Goal: Contribute content

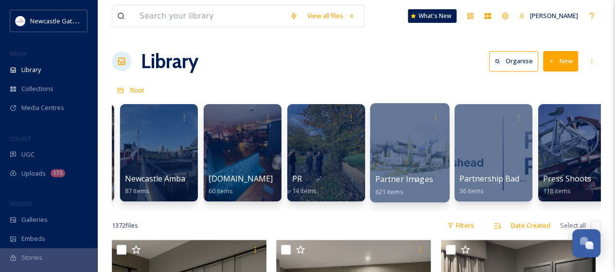
scroll to position [0, 1586]
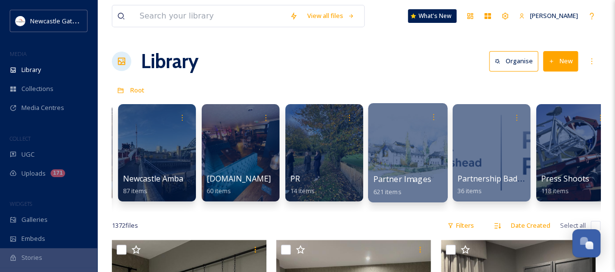
click at [406, 155] on div at bounding box center [407, 152] width 79 height 99
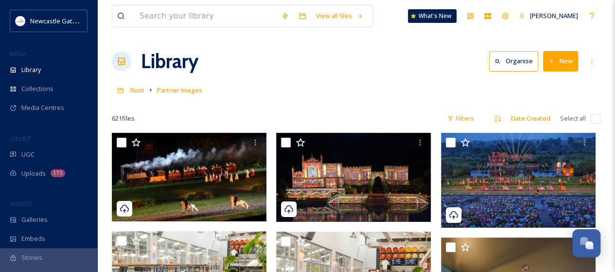
click at [564, 61] on button "New" at bounding box center [560, 61] width 35 height 20
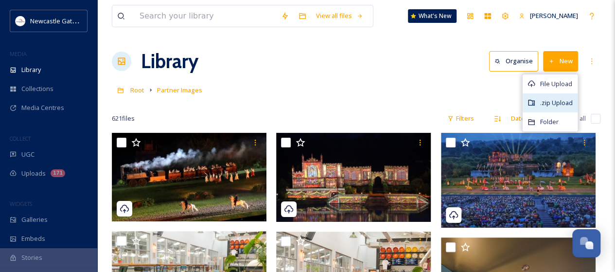
click at [560, 102] on span ".zip Upload" at bounding box center [556, 102] width 33 height 9
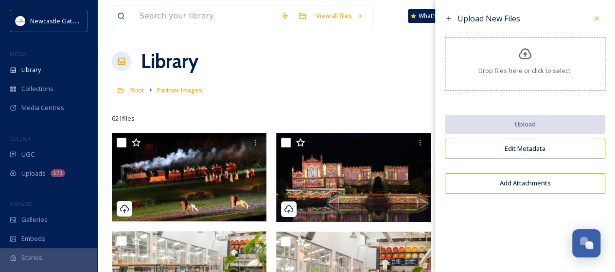
click at [531, 50] on icon at bounding box center [525, 54] width 14 height 14
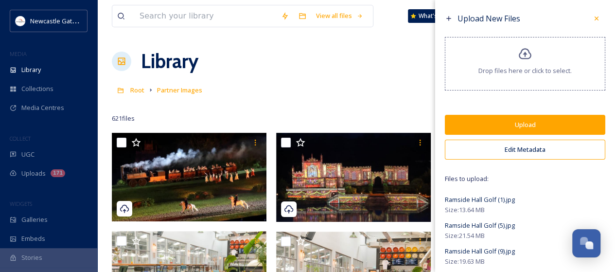
click at [545, 150] on button "Edit Metadata" at bounding box center [525, 150] width 160 height 20
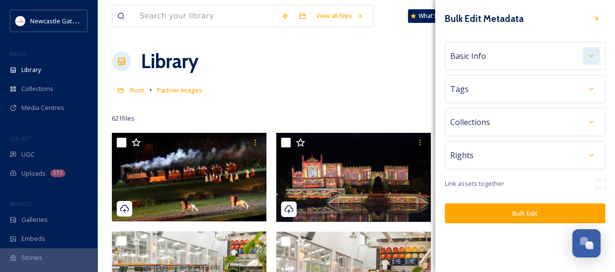
click at [586, 56] on div at bounding box center [591, 56] width 18 height 18
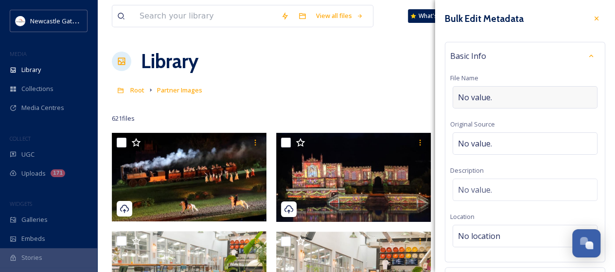
click at [507, 93] on div "No value." at bounding box center [525, 97] width 145 height 22
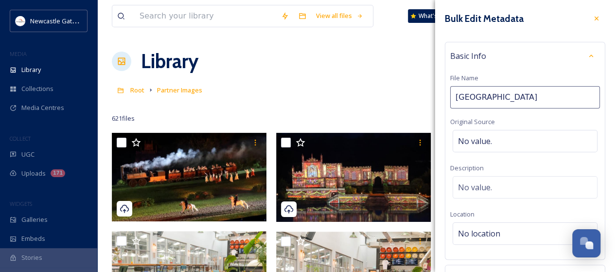
type input "[GEOGRAPHIC_DATA]"
click at [494, 179] on div "No value." at bounding box center [525, 187] width 145 height 22
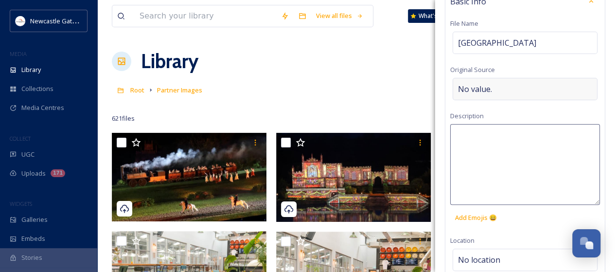
scroll to position [33, 0]
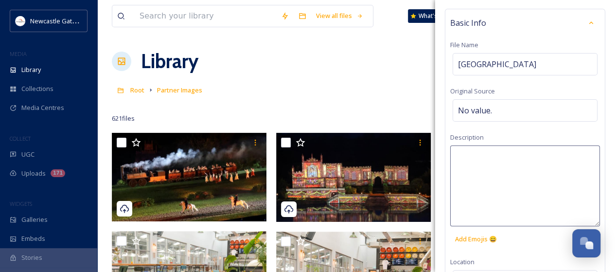
click at [485, 157] on textarea at bounding box center [525, 185] width 150 height 81
type textarea "[GEOGRAPHIC_DATA]"
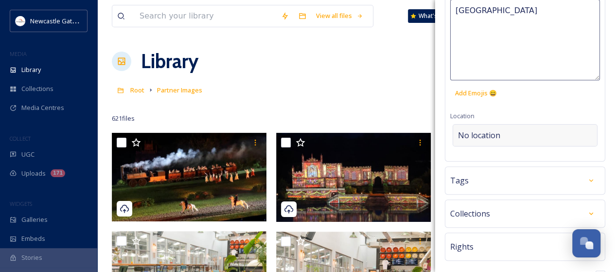
click at [472, 126] on div "No location" at bounding box center [525, 135] width 145 height 22
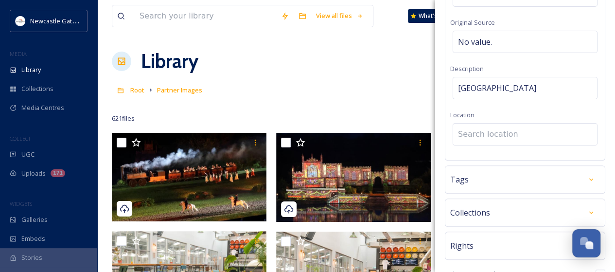
click at [473, 133] on input at bounding box center [525, 134] width 144 height 21
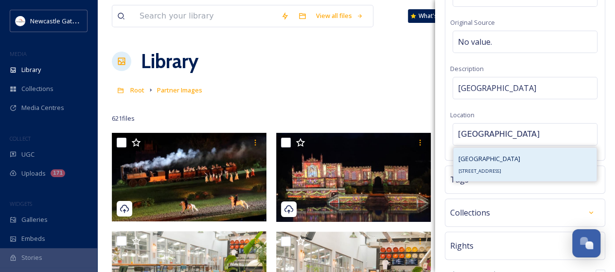
type input "[GEOGRAPHIC_DATA]"
click at [488, 156] on span "[GEOGRAPHIC_DATA]" at bounding box center [490, 158] width 62 height 9
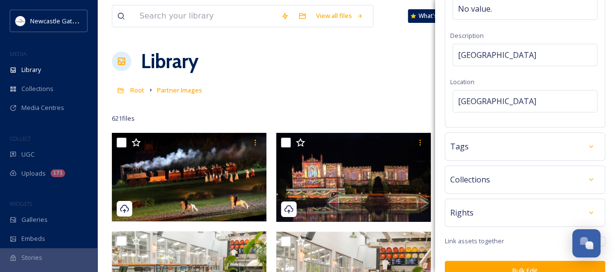
scroll to position [150, 0]
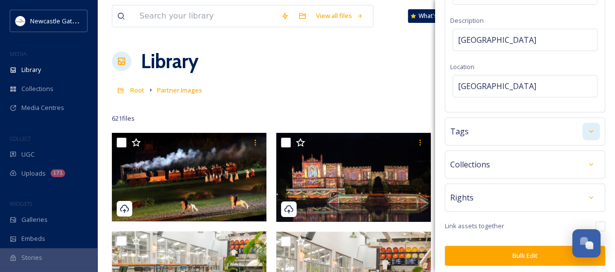
click at [582, 129] on div at bounding box center [591, 132] width 18 height 18
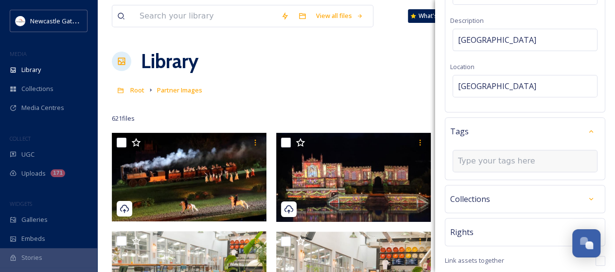
click at [483, 155] on input at bounding box center [506, 161] width 97 height 12
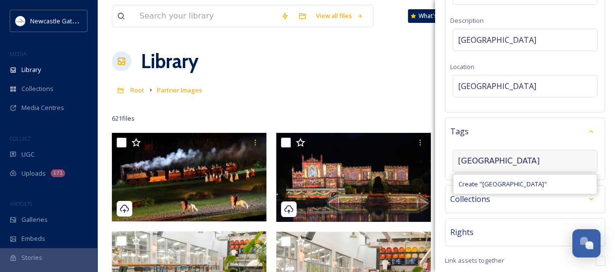
type input "[GEOGRAPHIC_DATA]"
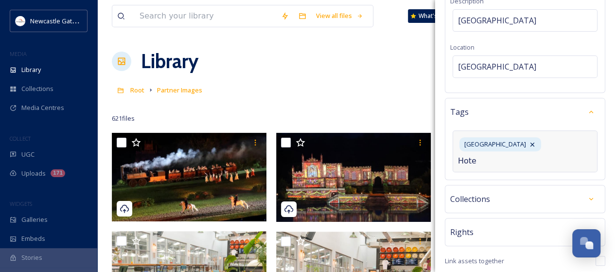
type input "Hotel"
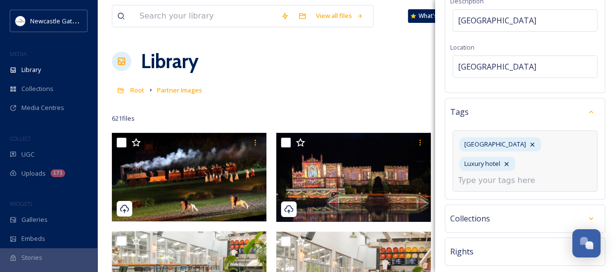
scroll to position [189, 0]
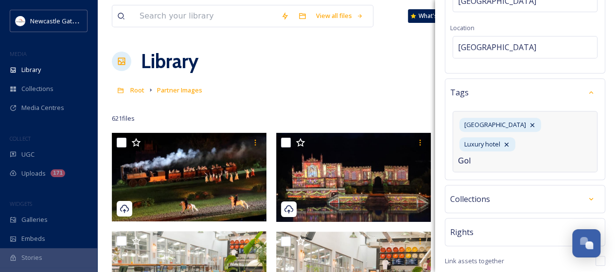
type input "Golf"
type input "[GEOGRAPHIC_DATA]"
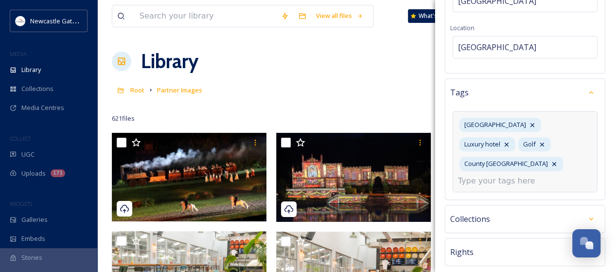
scroll to position [208, 0]
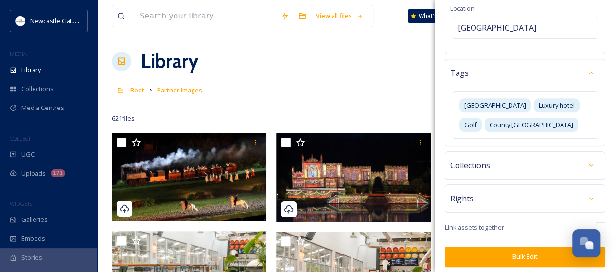
click at [519, 203] on div "Bulk Edit Metadata Basic Info File Name [GEOGRAPHIC_DATA] Hotel Original Source…" at bounding box center [525, 34] width 180 height 485
click at [587, 165] on icon at bounding box center [591, 165] width 8 height 8
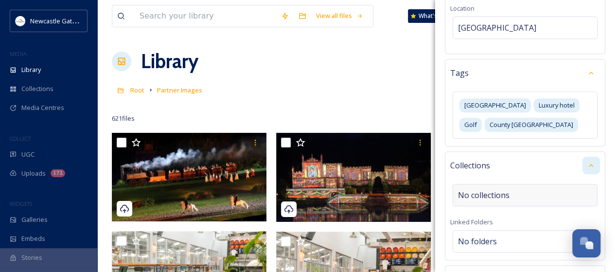
click at [499, 189] on span "No collections" at bounding box center [484, 195] width 52 height 12
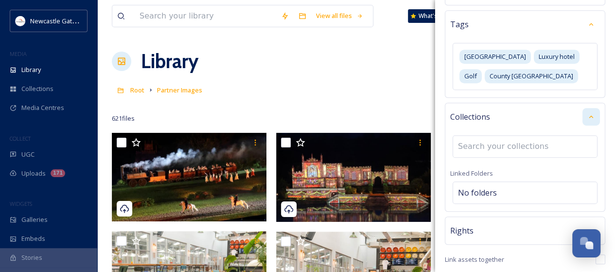
scroll to position [289, 0]
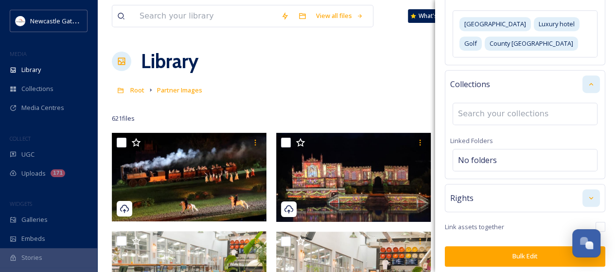
click at [587, 194] on icon at bounding box center [591, 198] width 8 height 8
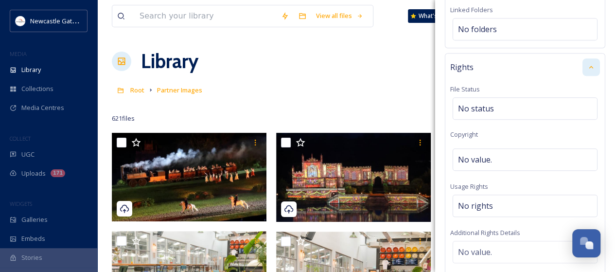
scroll to position [435, 0]
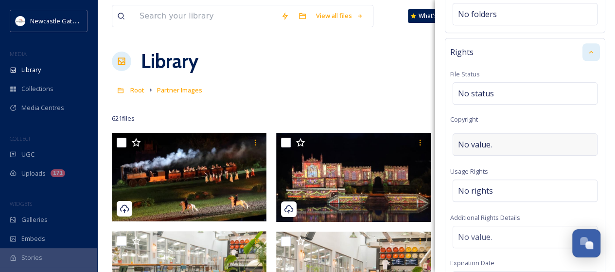
click at [476, 139] on span "No value." at bounding box center [475, 145] width 34 height 12
type input "[GEOGRAPHIC_DATA]"
click at [494, 185] on div "No rights" at bounding box center [525, 190] width 145 height 22
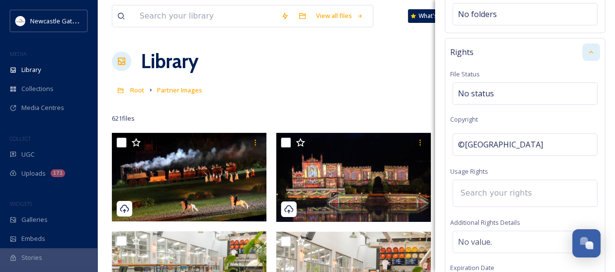
click at [494, 185] on input at bounding box center [509, 192] width 107 height 21
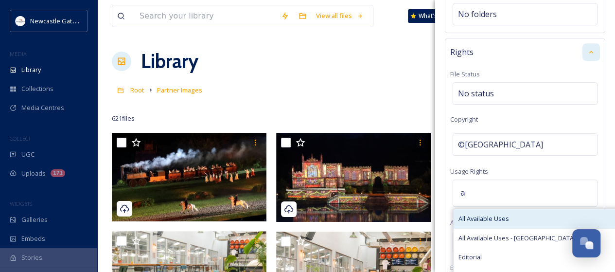
type input "a"
click at [490, 214] on span "All Available Uses" at bounding box center [484, 218] width 51 height 9
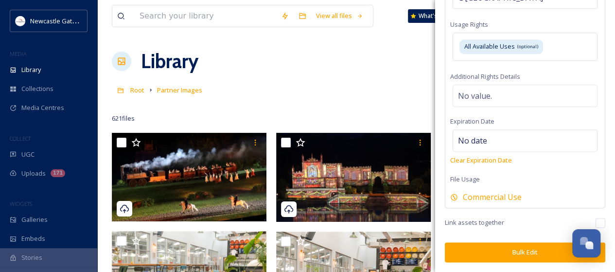
scroll to position [576, 0]
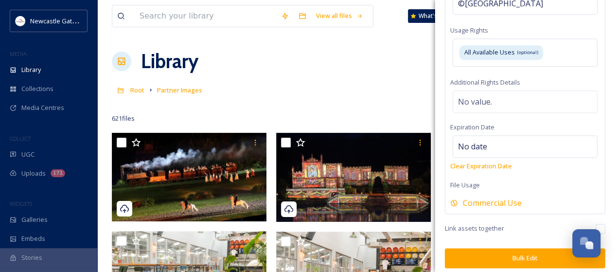
click at [514, 251] on button "Bulk Edit" at bounding box center [525, 258] width 160 height 20
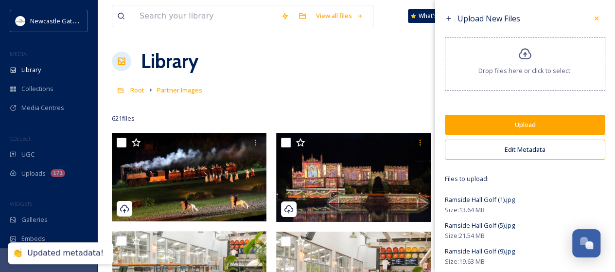
click at [532, 127] on button "Upload" at bounding box center [525, 125] width 160 height 20
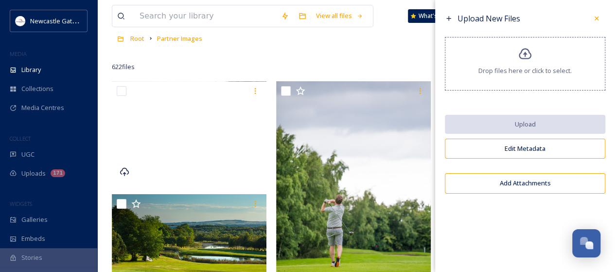
scroll to position [0, 0]
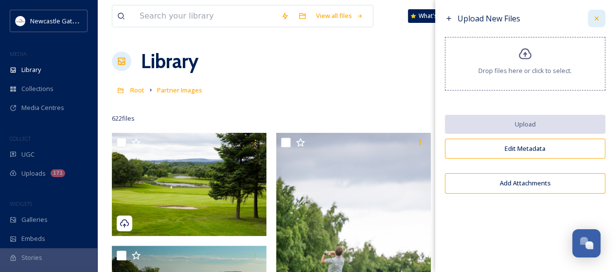
click at [595, 21] on icon at bounding box center [597, 19] width 8 height 8
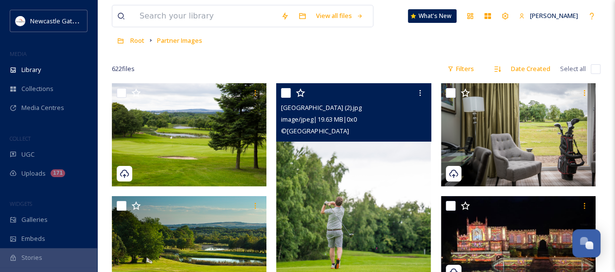
scroll to position [97, 0]
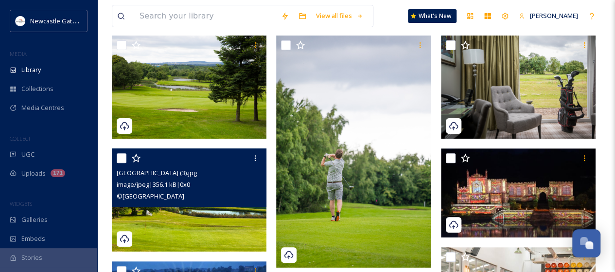
click at [121, 156] on input "checkbox" at bounding box center [122, 158] width 10 height 10
checkbox input "true"
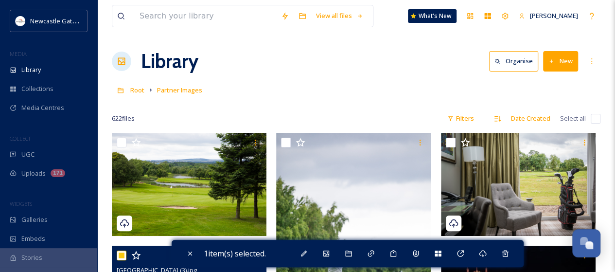
scroll to position [0, 0]
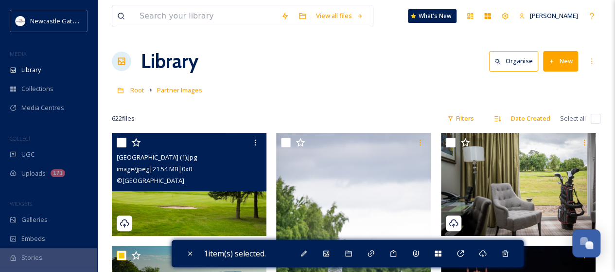
click at [122, 145] on input "checkbox" at bounding box center [122, 143] width 10 height 10
checkbox input "true"
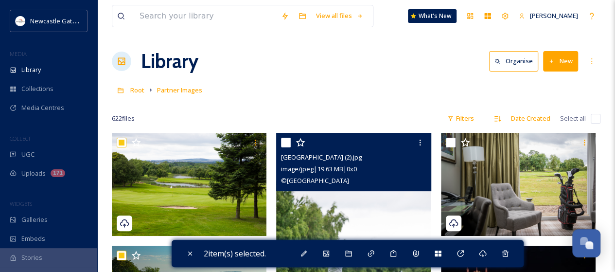
click at [285, 141] on input "checkbox" at bounding box center [286, 143] width 10 height 10
checkbox input "true"
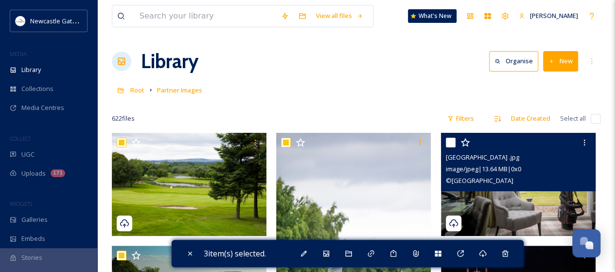
click at [456, 140] on div at bounding box center [519, 143] width 147 height 18
click at [448, 143] on input "checkbox" at bounding box center [451, 143] width 10 height 10
checkbox input "true"
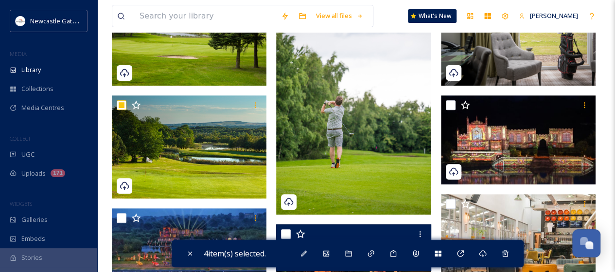
scroll to position [97, 0]
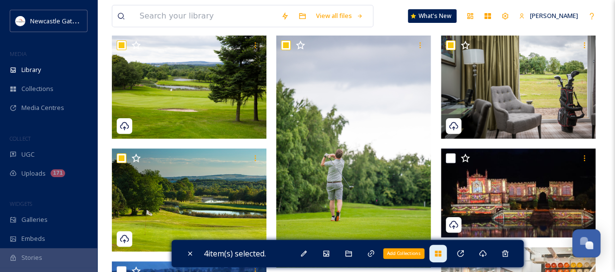
click at [441, 253] on icon at bounding box center [438, 253] width 8 height 8
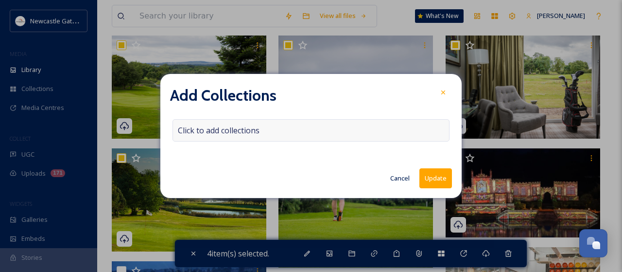
click at [230, 131] on span "Click to add collections" at bounding box center [219, 130] width 82 height 12
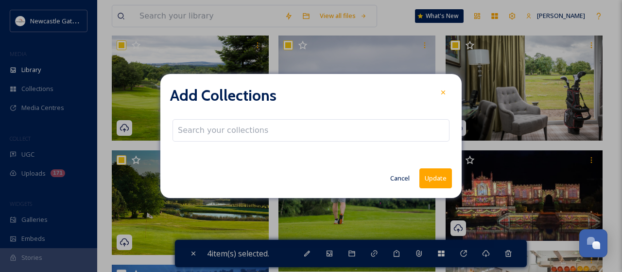
click at [230, 131] on input at bounding box center [226, 130] width 107 height 21
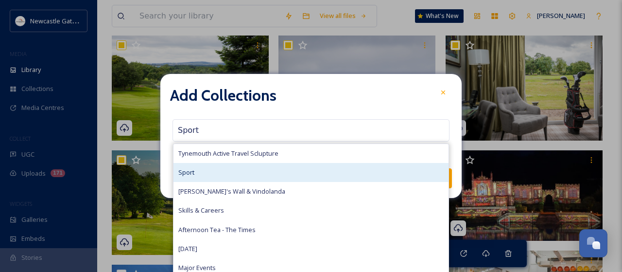
type input "Sport"
click at [192, 175] on span "Sport" at bounding box center [186, 172] width 16 height 9
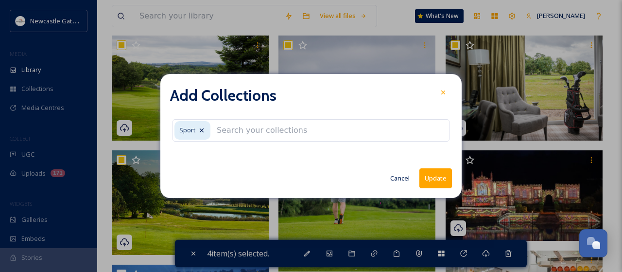
click at [439, 177] on button "Update" at bounding box center [436, 178] width 33 height 20
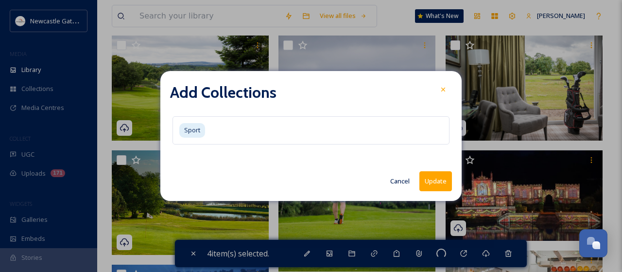
checkbox input "false"
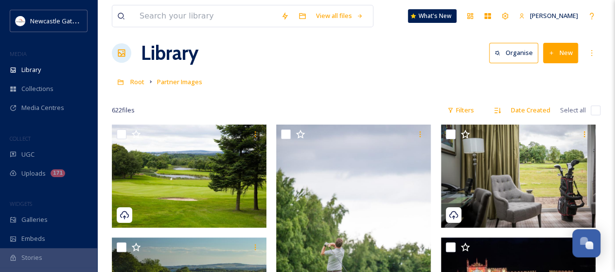
scroll to position [0, 0]
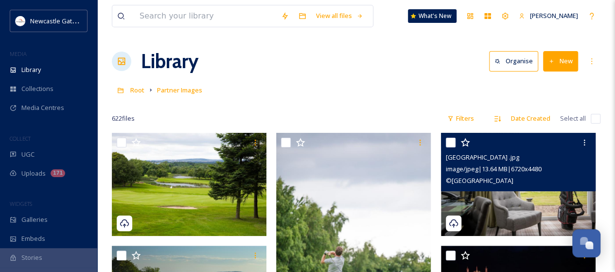
click at [538, 207] on img at bounding box center [518, 184] width 155 height 103
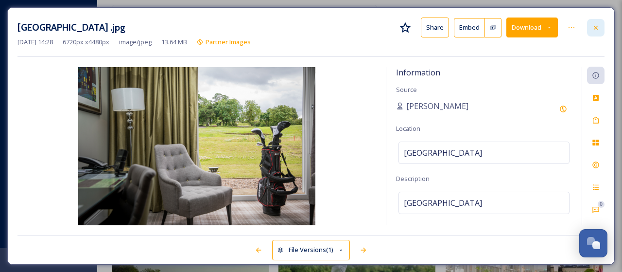
click at [597, 25] on icon at bounding box center [596, 28] width 8 height 8
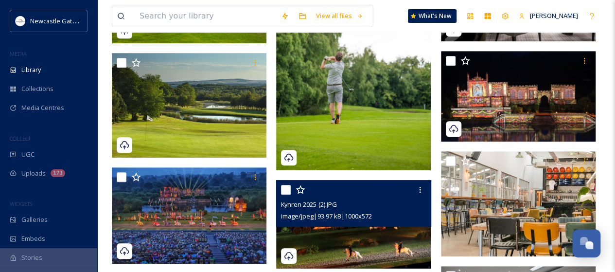
scroll to position [146, 0]
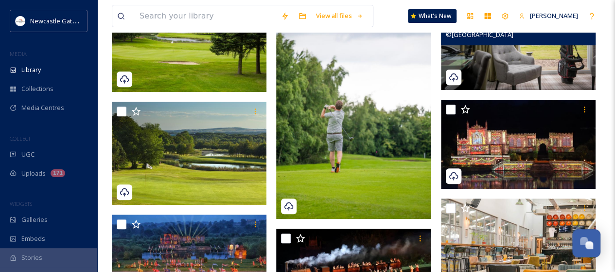
click at [526, 54] on img at bounding box center [518, 38] width 155 height 103
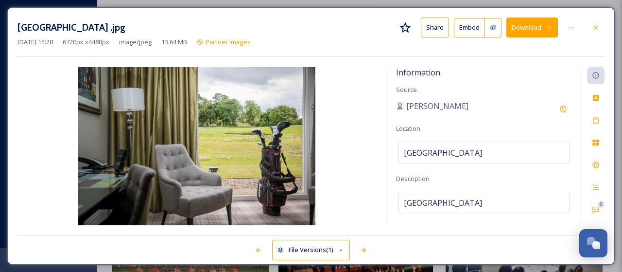
click at [538, 26] on button "Download" at bounding box center [533, 28] width 52 height 20
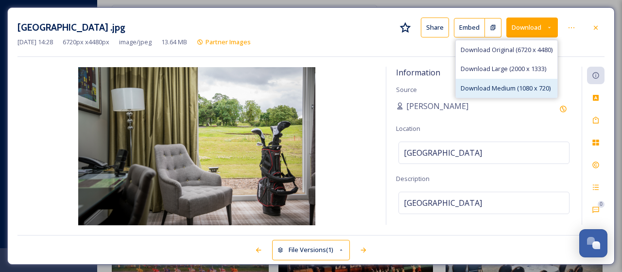
click at [509, 86] on span "Download Medium (1080 x 720)" at bounding box center [506, 88] width 90 height 9
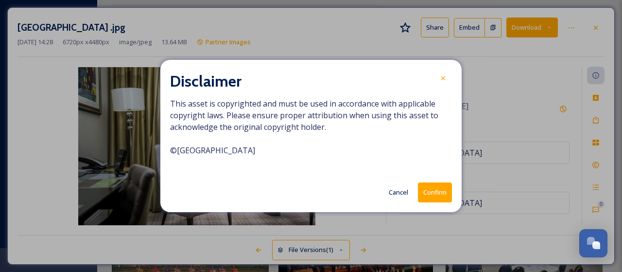
click at [436, 193] on button "Confirm" at bounding box center [435, 192] width 34 height 20
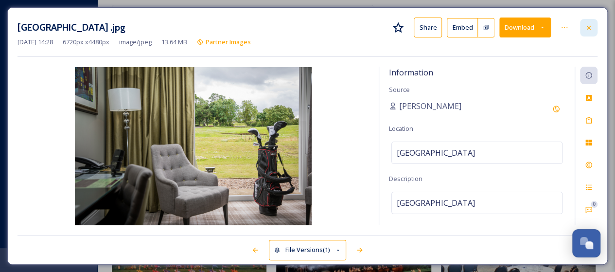
click at [592, 26] on icon at bounding box center [589, 28] width 8 height 8
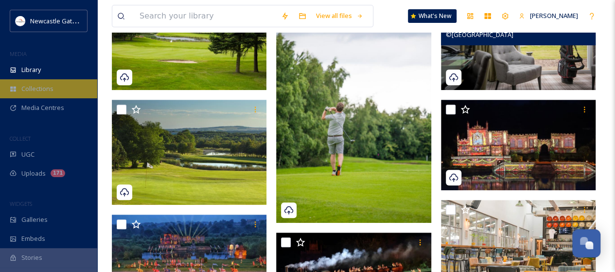
click at [49, 91] on span "Collections" at bounding box center [37, 88] width 32 height 9
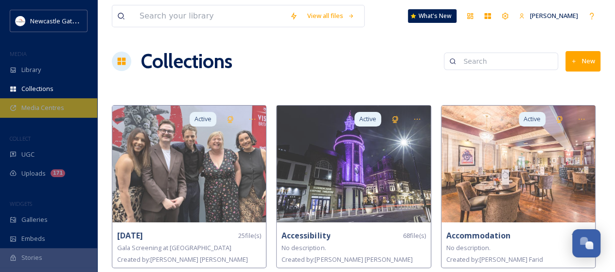
click at [44, 105] on span "Media Centres" at bounding box center [42, 107] width 43 height 9
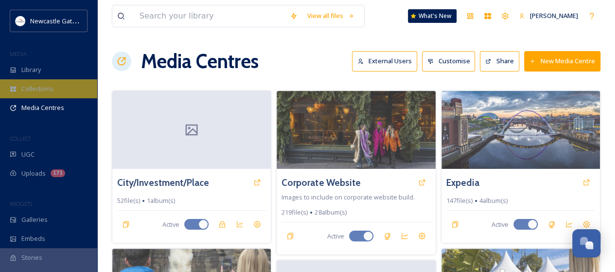
click at [46, 88] on span "Collections" at bounding box center [37, 88] width 32 height 9
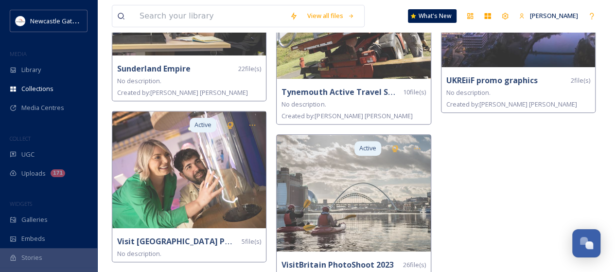
scroll to position [2054, 0]
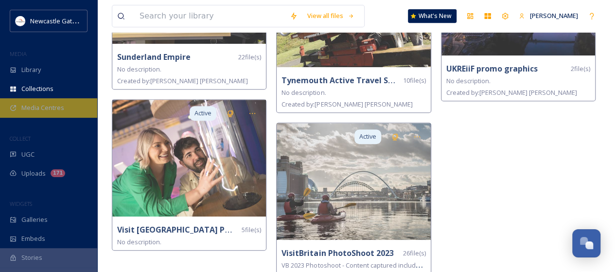
click at [40, 105] on span "Media Centres" at bounding box center [42, 107] width 43 height 9
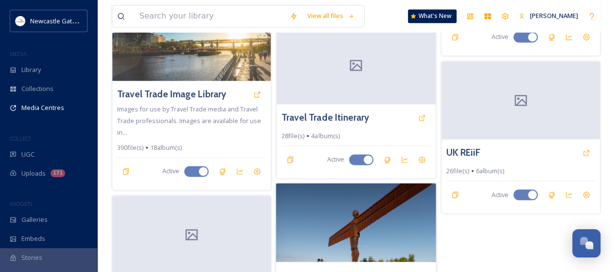
scroll to position [725, 0]
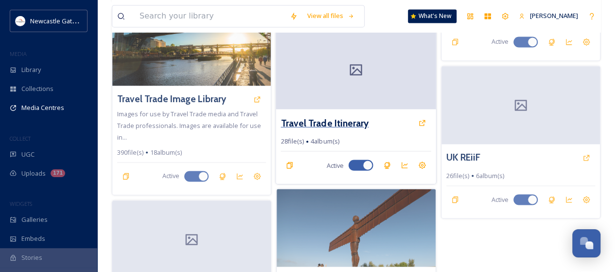
click at [329, 119] on h3 "Travel Trade Itinerary" at bounding box center [325, 123] width 88 height 14
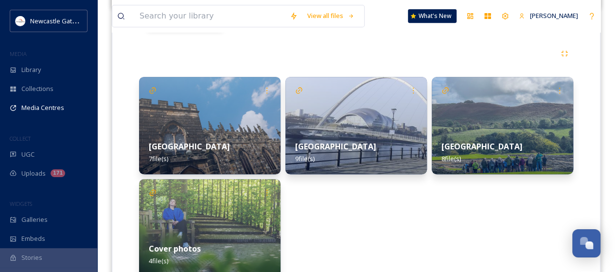
scroll to position [243, 0]
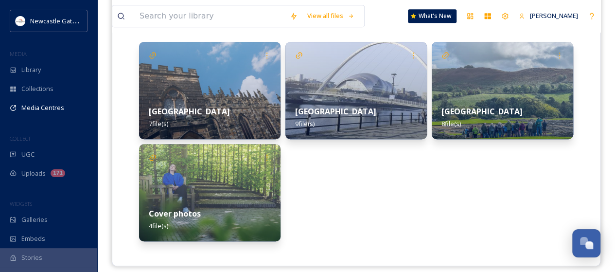
click at [373, 106] on div "Newcastle 9 file(s)" at bounding box center [355, 117] width 141 height 43
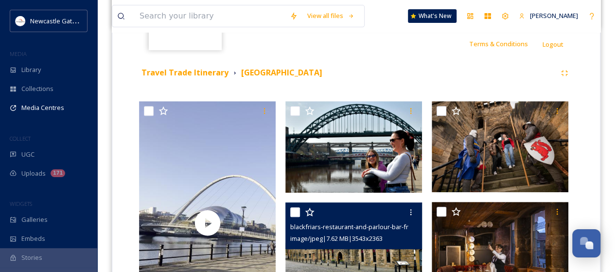
scroll to position [117, 0]
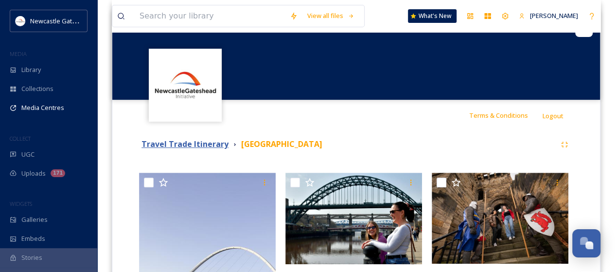
click at [201, 142] on strong "Travel Trade Itinerary" at bounding box center [184, 144] width 87 height 11
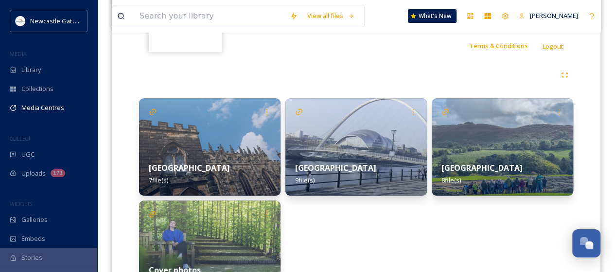
scroll to position [194, 0]
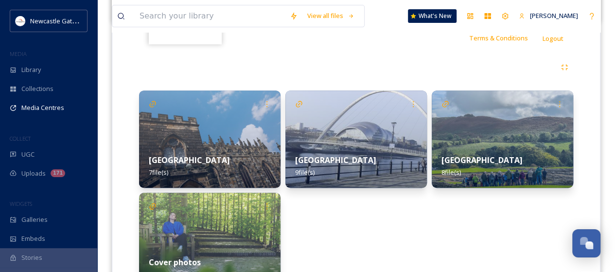
click at [481, 151] on div "Northumberland 8 file(s)" at bounding box center [502, 165] width 141 height 43
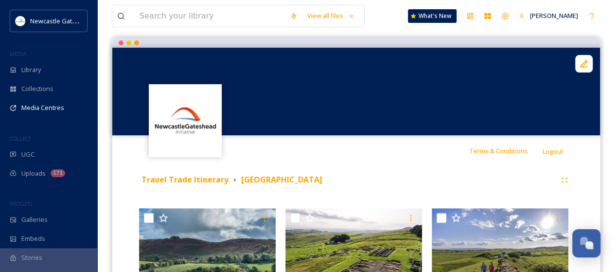
scroll to position [146, 0]
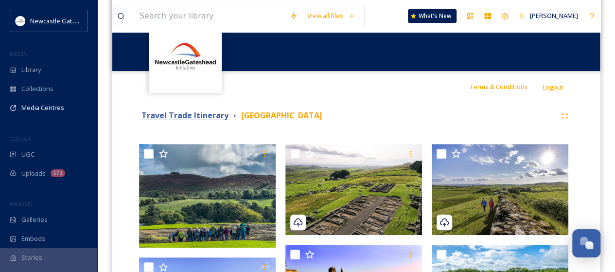
click at [181, 113] on strong "Travel Trade Itinerary" at bounding box center [184, 115] width 87 height 11
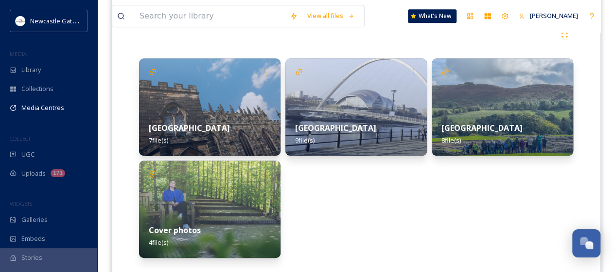
scroll to position [243, 0]
